Goal: Task Accomplishment & Management: Manage account settings

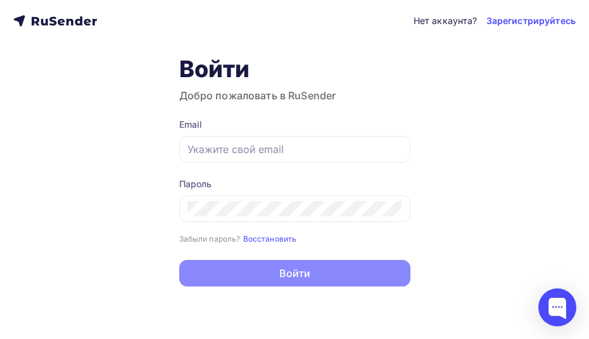
type input "[EMAIL_ADDRESS][DOMAIN_NAME]"
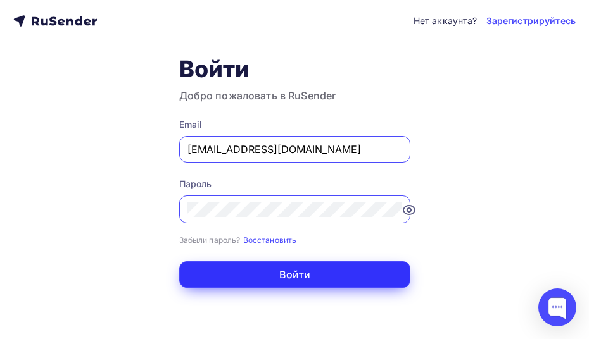
click at [291, 272] on button "Войти" at bounding box center [294, 275] width 231 height 27
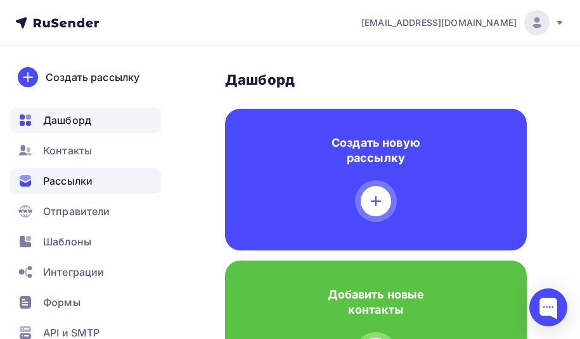
click at [53, 173] on div "Рассылки" at bounding box center [85, 180] width 151 height 25
